Goal: Understand process/instructions

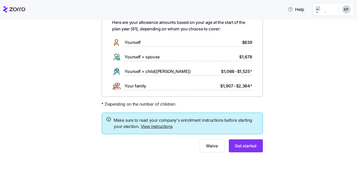
scroll to position [71, 0]
click at [142, 124] on link "View instructions" at bounding box center [157, 126] width 32 height 5
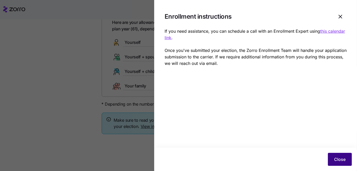
click at [343, 158] on button "Close" at bounding box center [340, 159] width 24 height 13
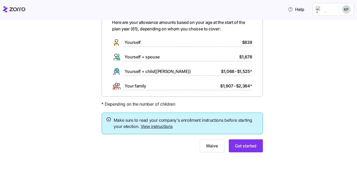
click at [141, 124] on link "View instructions" at bounding box center [157, 126] width 32 height 5
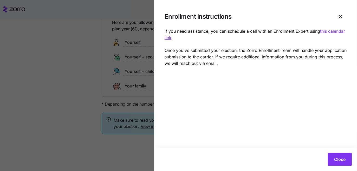
click at [164, 40] on u "this calendar link" at bounding box center [254, 35] width 180 height 12
